Goal: Find specific fact: Find specific fact

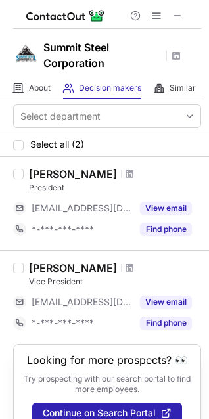
click at [72, 177] on div "[PERSON_NAME]" at bounding box center [73, 174] width 88 height 13
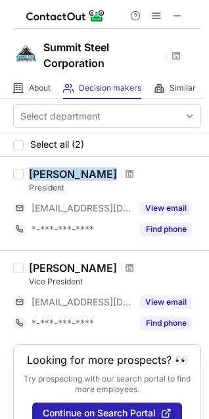
click at [72, 177] on div "Ross Bushman" at bounding box center [73, 174] width 88 height 13
copy div "Ross Bushman"
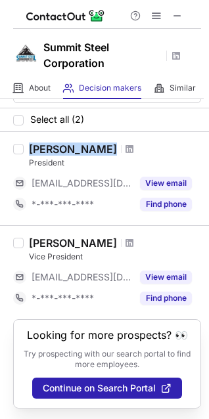
copy div "Ross Bushman"
